Goal: Information Seeking & Learning: Learn about a topic

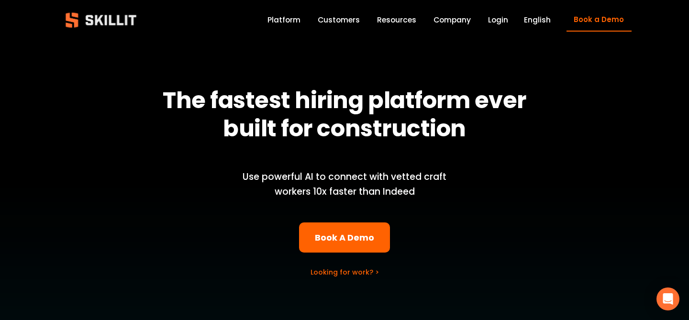
click at [347, 16] on link "Customers" at bounding box center [339, 19] width 42 height 13
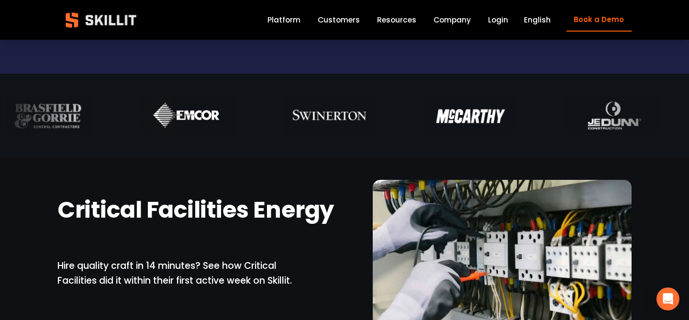
scroll to position [507, 0]
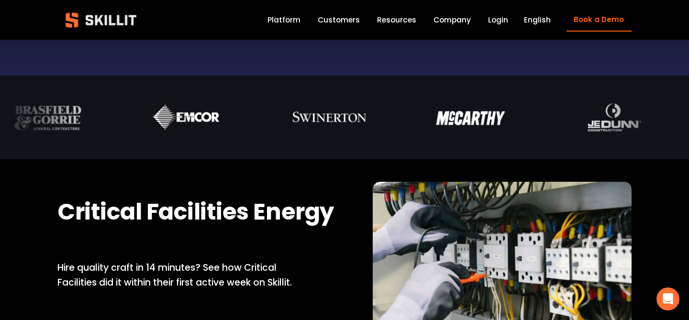
click at [479, 240] on div at bounding box center [502, 266] width 259 height 169
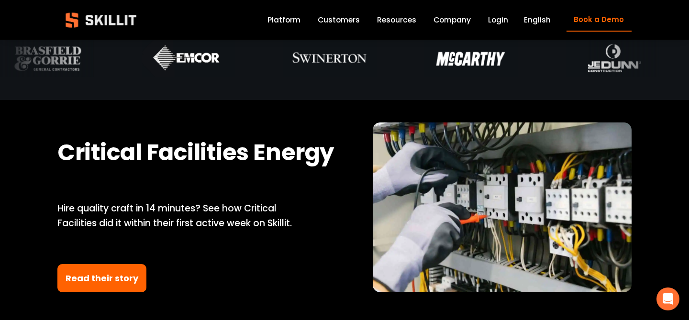
scroll to position [613, 0]
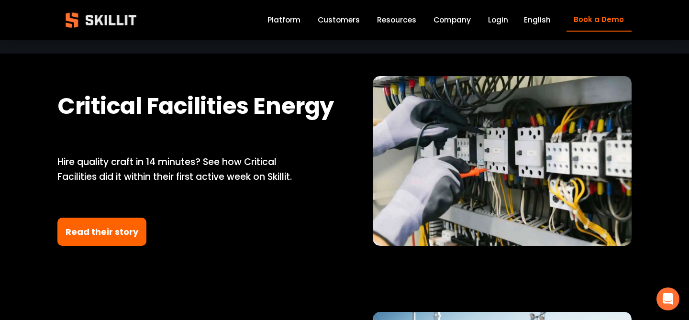
click at [118, 229] on link "Read their story" at bounding box center [101, 232] width 89 height 28
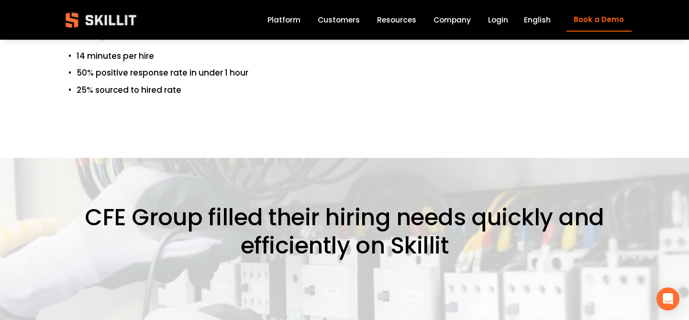
scroll to position [1257, 0]
